Goal: Check status: Check status

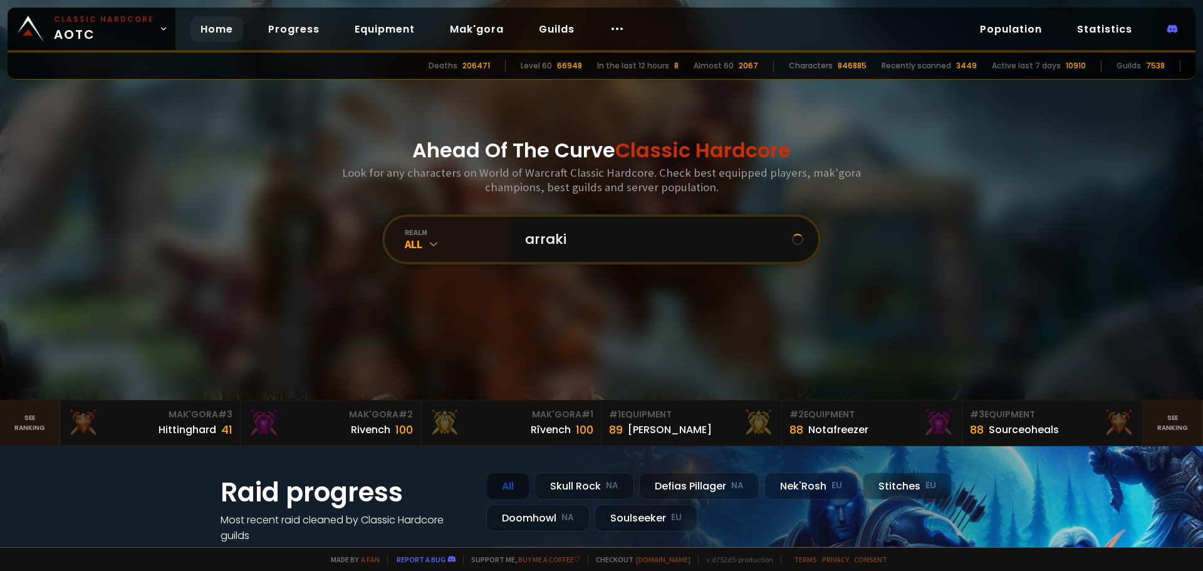
type input "arrakis"
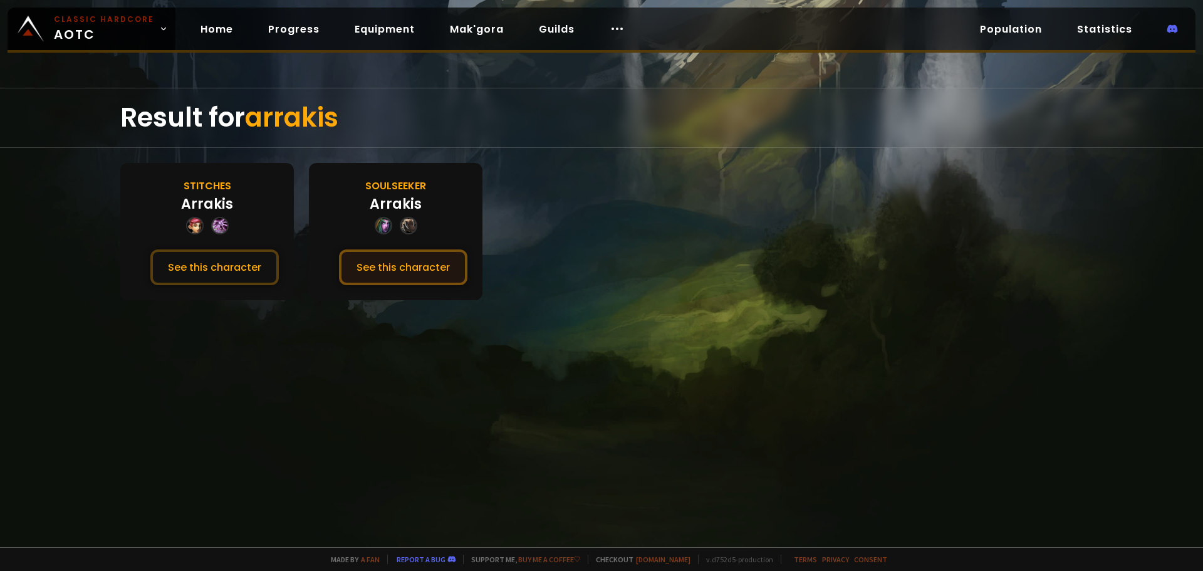
click at [387, 267] on button "See this character" at bounding box center [403, 267] width 128 height 36
